Goal: Book appointment/travel/reservation

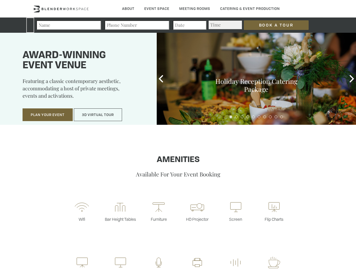
click at [272, 25] on input "Book a Tour" at bounding box center [276, 25] width 65 height 10
click at [48, 115] on button "Plan Your Event" at bounding box center [48, 114] width 50 height 13
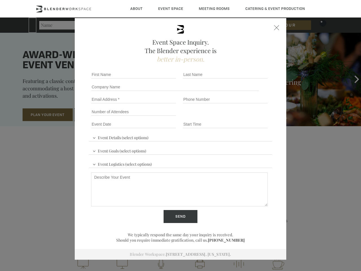
click at [98, 115] on input "Number of Attendees" at bounding box center [133, 112] width 85 height 8
click at [161, 79] on div "First name *" at bounding box center [135, 74] width 92 height 12
click at [352, 79] on div "Event Space Inquiry. The Blender experience is better in-person. Event Details …" at bounding box center [180, 135] width 361 height 271
click at [231, 117] on fieldset "Number of Attendees Budget Range" at bounding box center [180, 112] width 183 height 12
click at [237, 117] on fieldset "Number of Attendees Budget Range" at bounding box center [180, 112] width 183 height 12
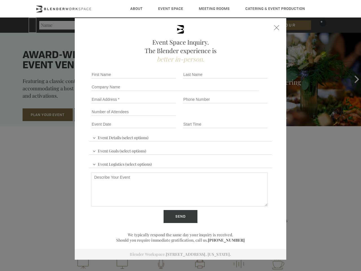
click at [242, 117] on fieldset "Number of Attendees Budget Range" at bounding box center [180, 112] width 183 height 12
